Goal: Find contact information: Find contact information

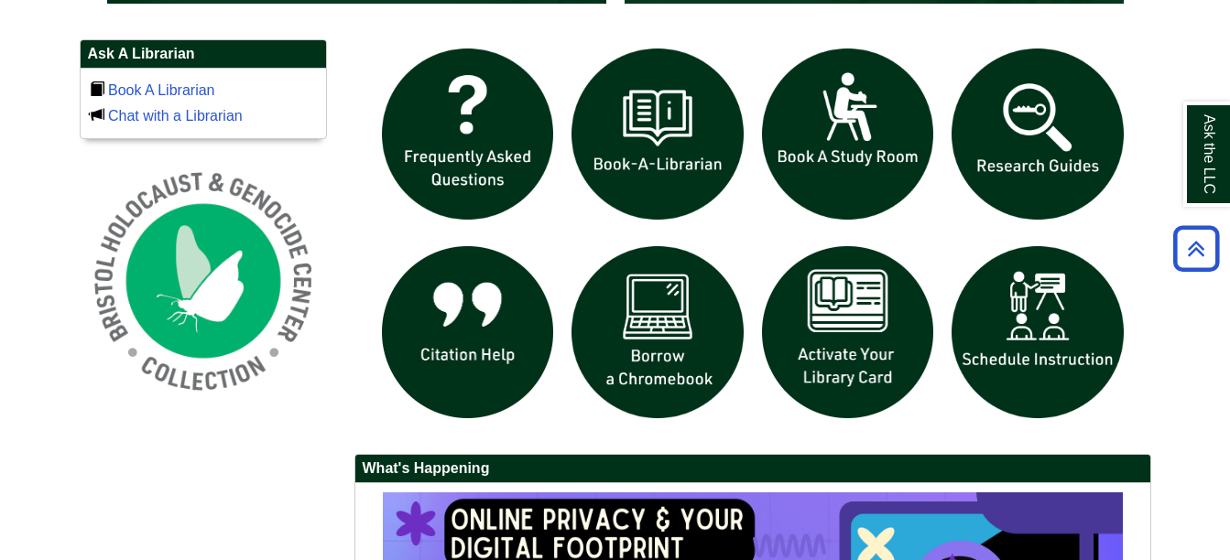
scroll to position [1247, 0]
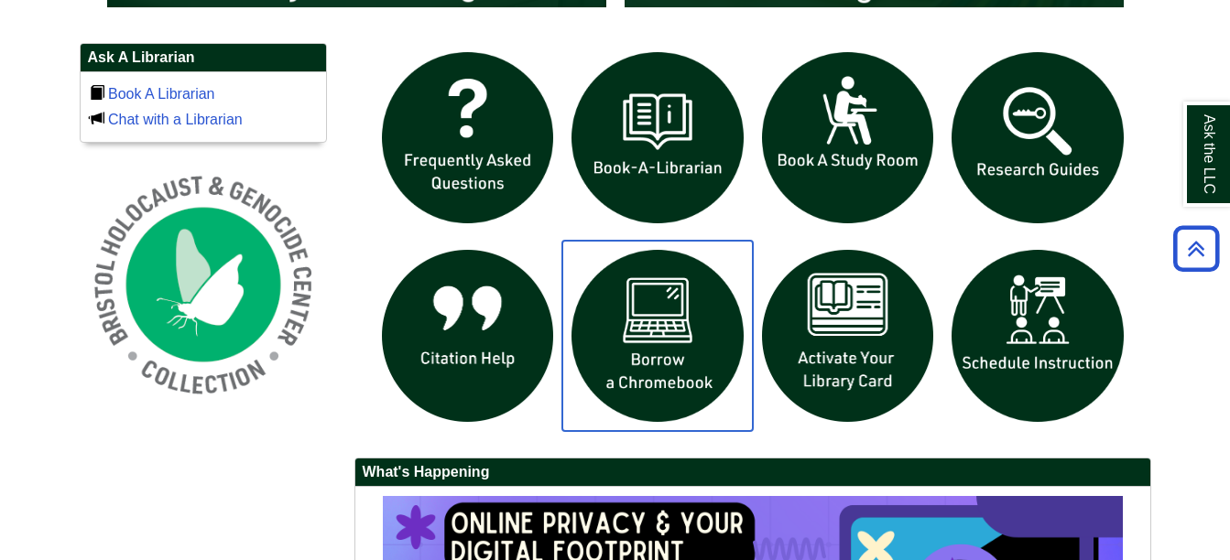
click at [680, 357] on img "slideshow" at bounding box center [657, 336] width 190 height 190
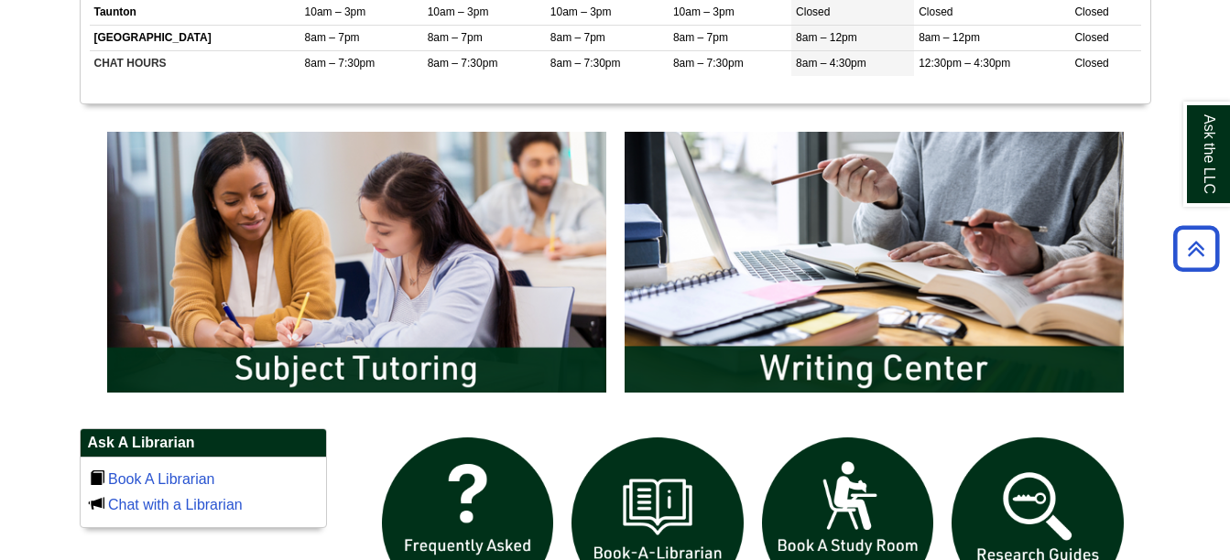
scroll to position [872, 0]
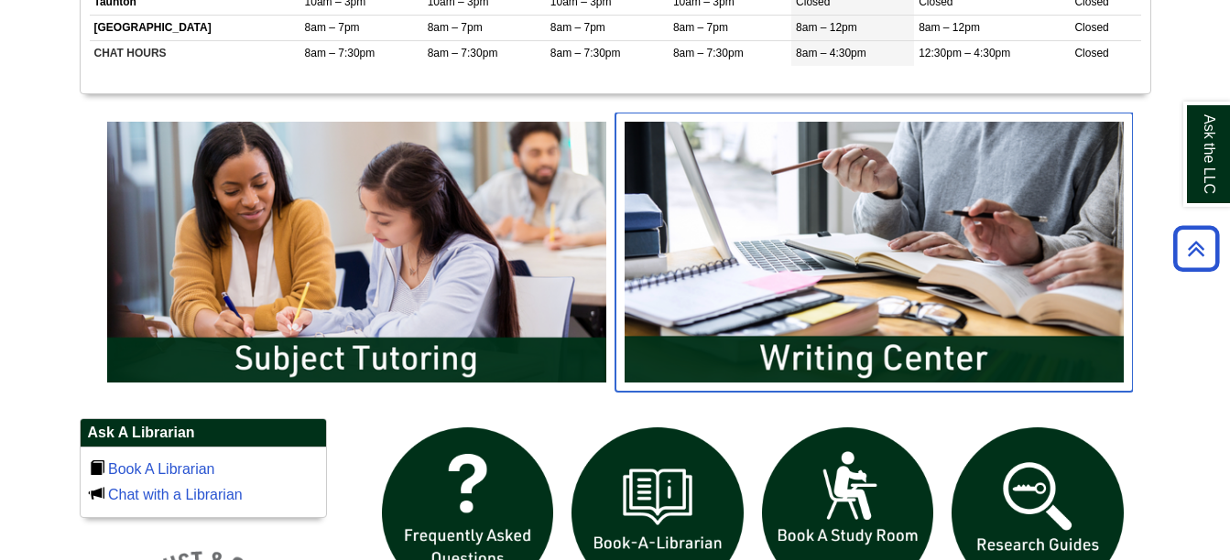
click at [960, 237] on img "slideshow" at bounding box center [873, 252] width 517 height 278
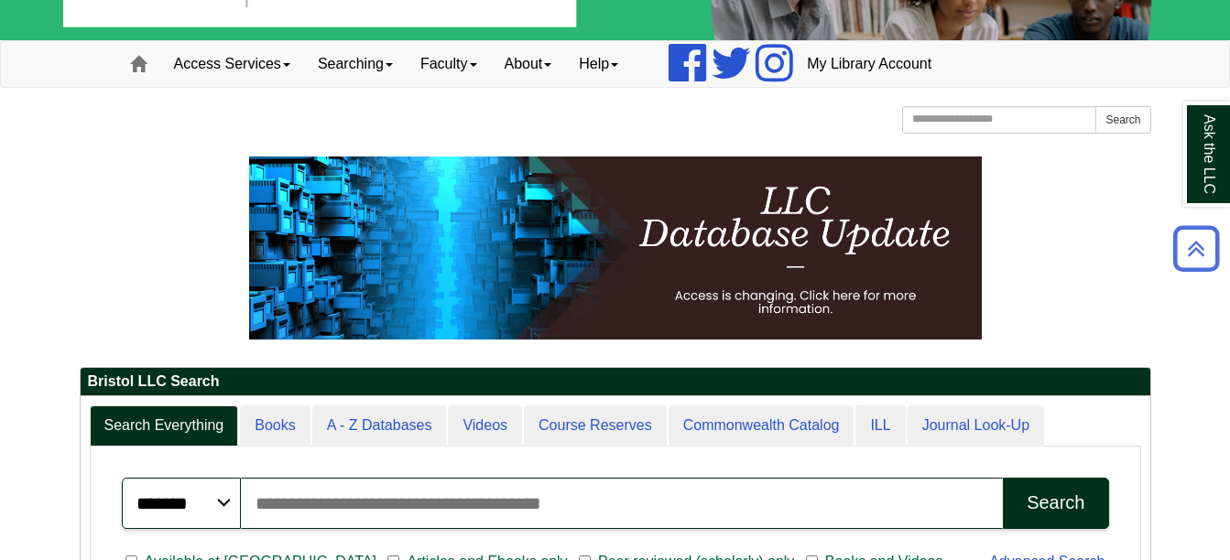
scroll to position [0, 0]
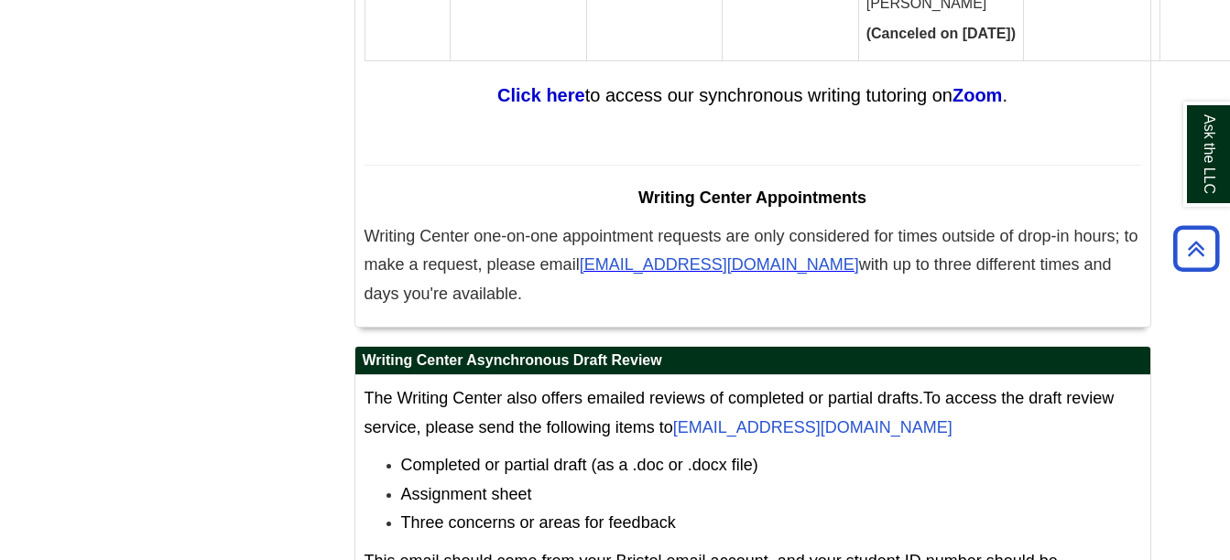
scroll to position [11640, 0]
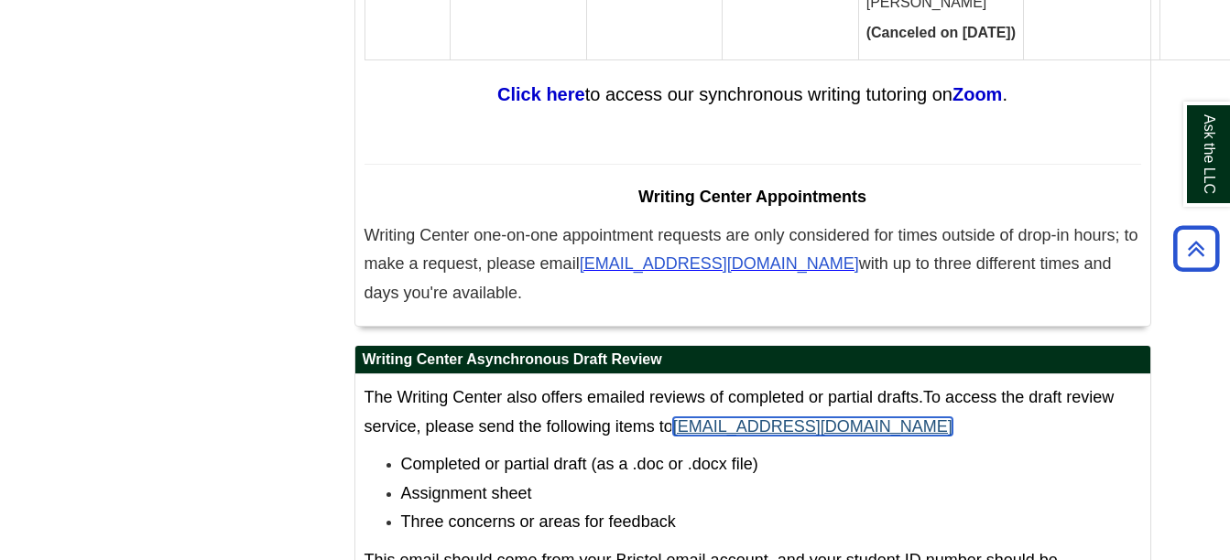
click at [850, 417] on link "WritingCenter@bristolcc.edu" at bounding box center [812, 426] width 279 height 18
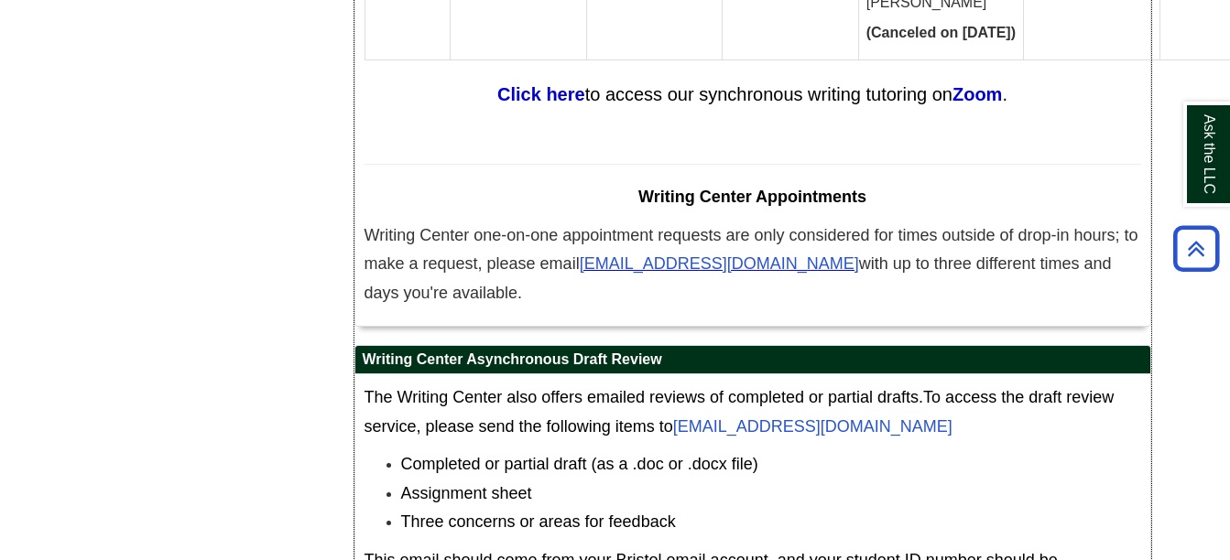
click at [891, 450] on li "Completed or partial draft (as a .doc or .docx file)" at bounding box center [771, 464] width 740 height 29
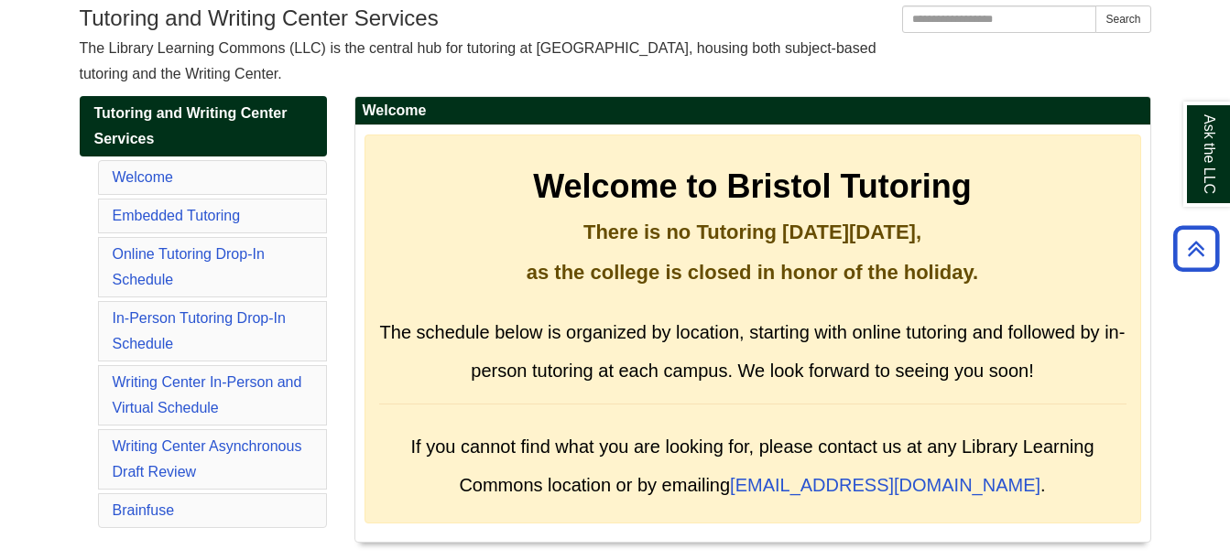
scroll to position [0, 0]
